Goal: Task Accomplishment & Management: Complete application form

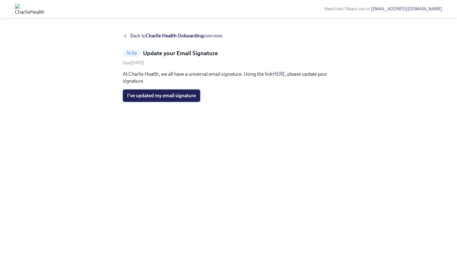
click at [169, 96] on span "I've updated my email signature" at bounding box center [161, 95] width 69 height 6
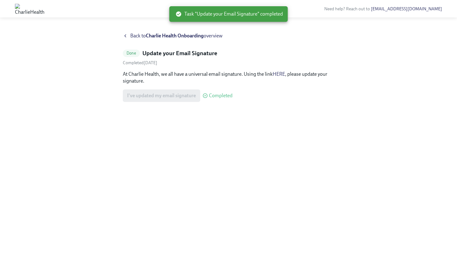
click at [142, 36] on span "Back to Charlie Health Onboarding overview" at bounding box center [176, 35] width 92 height 7
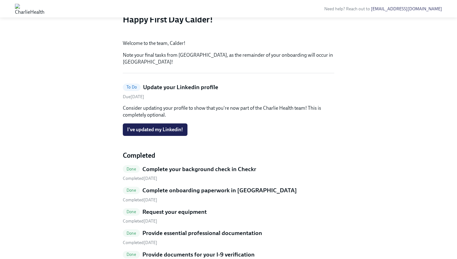
scroll to position [64, 0]
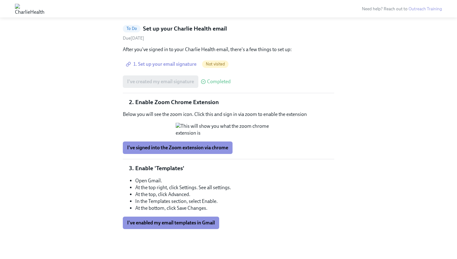
scroll to position [87, 0]
click at [181, 151] on span "I've signed into the Zoom extension via chrome" at bounding box center [177, 147] width 101 height 6
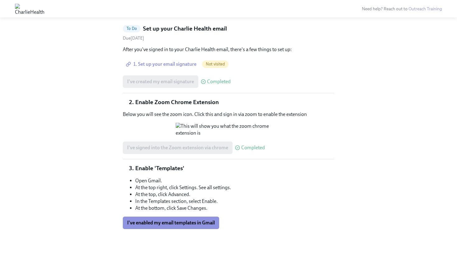
scroll to position [107, 0]
click at [180, 222] on span "I've enabled my email templates in Gmail" at bounding box center [171, 222] width 88 height 6
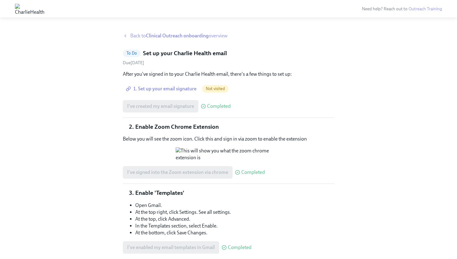
click at [136, 35] on span "Back to Clinical Outreach onboarding overview" at bounding box center [178, 35] width 97 height 7
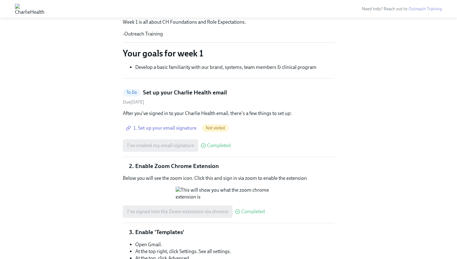
scroll to position [135, 0]
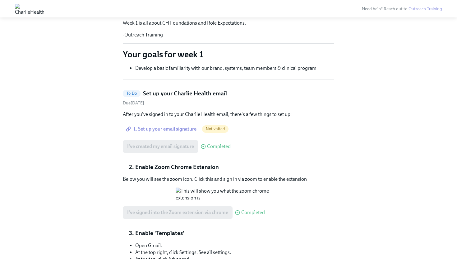
click at [189, 129] on span "1. Set up your email signature" at bounding box center [161, 129] width 69 height 6
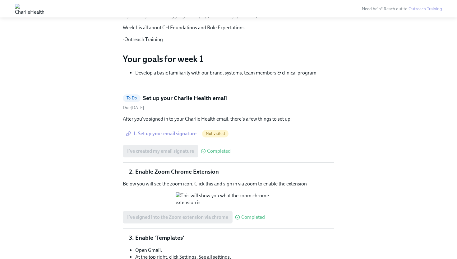
scroll to position [129, 0]
click at [240, 149] on div "I've created my email signature Completed" at bounding box center [229, 151] width 212 height 12
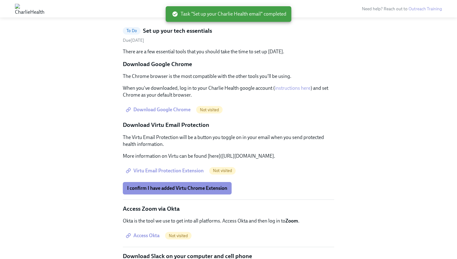
scroll to position [206, 0]
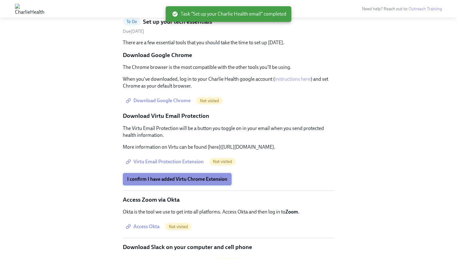
click at [185, 182] on span "I confirm I have added Virtu Chrome Extension" at bounding box center [177, 179] width 100 height 6
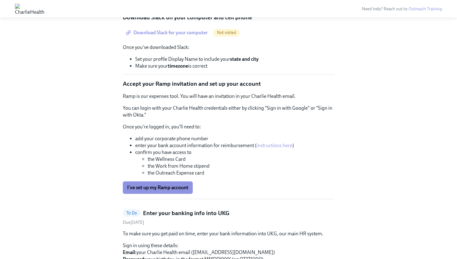
scroll to position [443, 0]
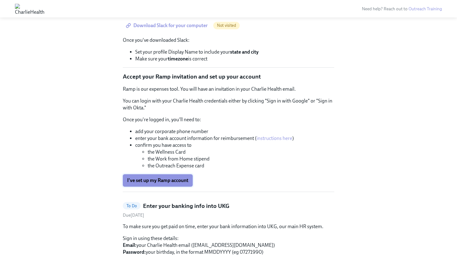
click at [166, 183] on span "I've set up my Ramp account" at bounding box center [157, 180] width 61 height 6
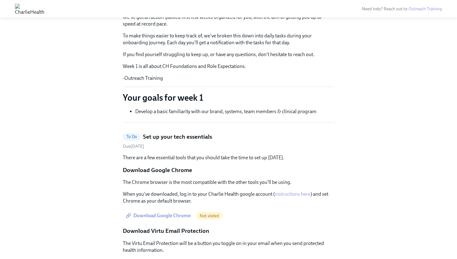
scroll to position [0, 0]
